Goal: Information Seeking & Learning: Find specific fact

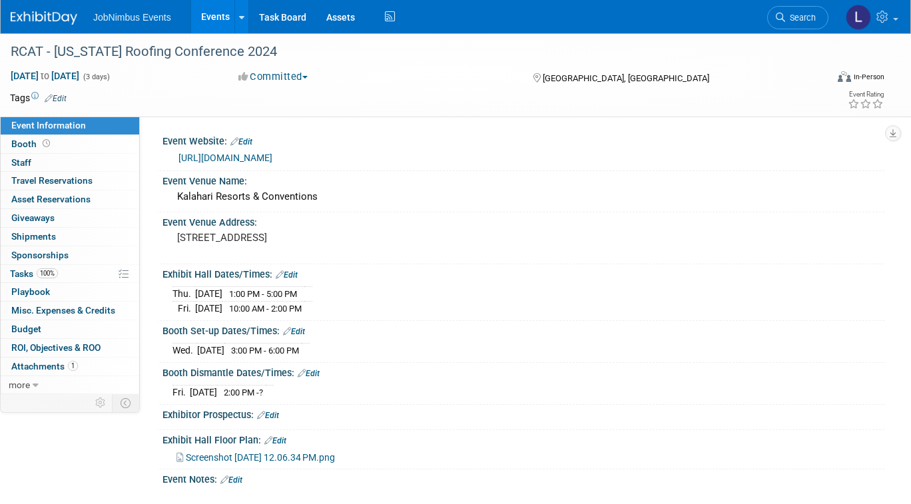
click at [218, 15] on link "Events" at bounding box center [215, 16] width 49 height 33
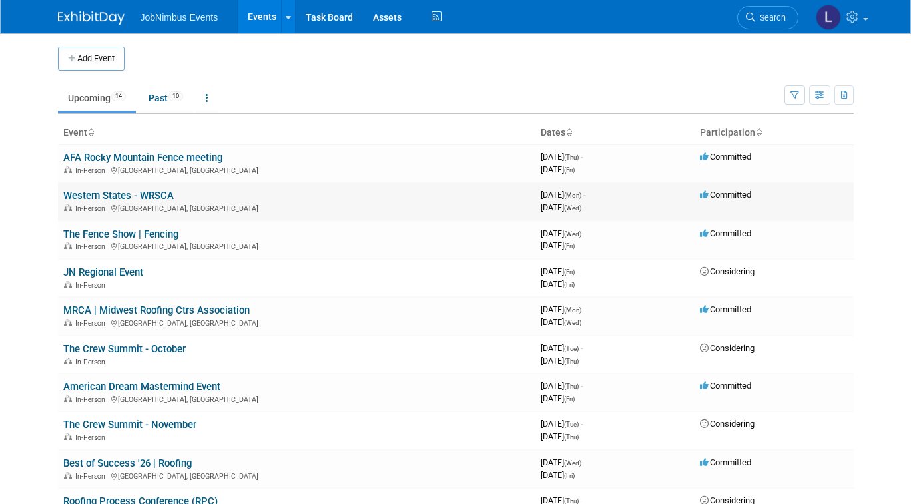
click at [132, 198] on link "Western States - WRSCA" at bounding box center [118, 196] width 111 height 12
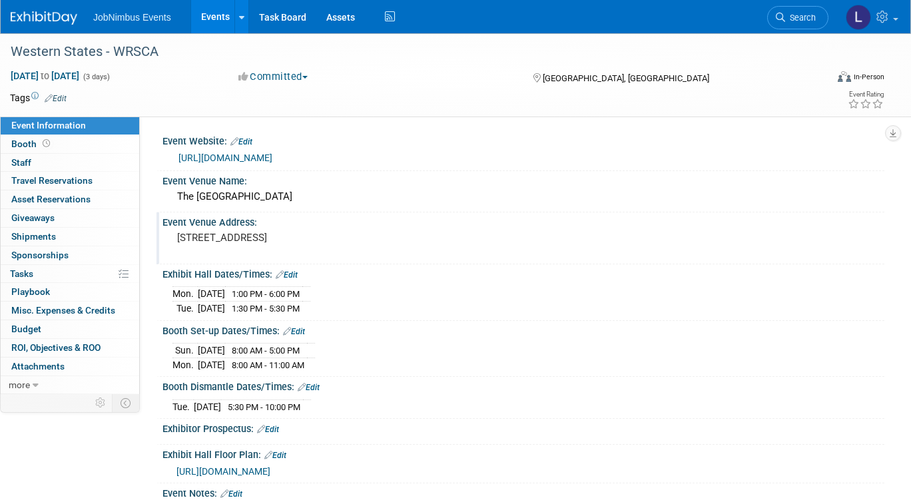
click at [382, 238] on pre "3655 S Las Vegas Blvd, Las Vegas, NV 89109" at bounding box center [313, 238] width 272 height 12
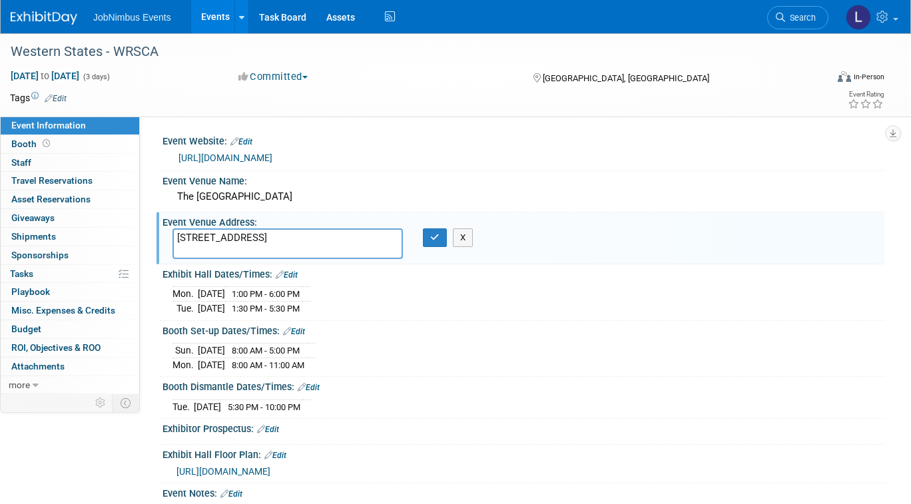
drag, startPoint x: 382, startPoint y: 238, endPoint x: 167, endPoint y: 236, distance: 215.8
click at [167, 236] on div "3655 S Las Vegas Blvd, Las Vegas, NV 89109" at bounding box center [288, 243] width 250 height 31
